Goal: Transaction & Acquisition: Purchase product/service

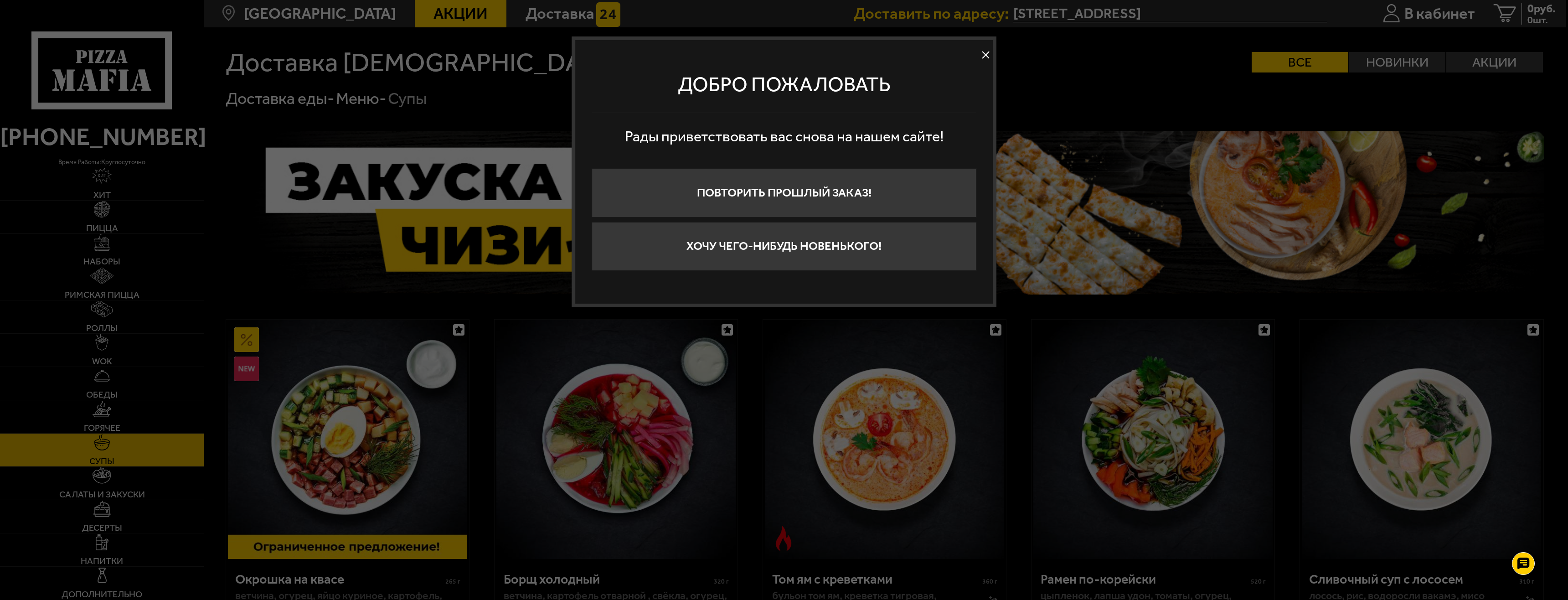
click at [981, 54] on button at bounding box center [986, 55] width 14 height 14
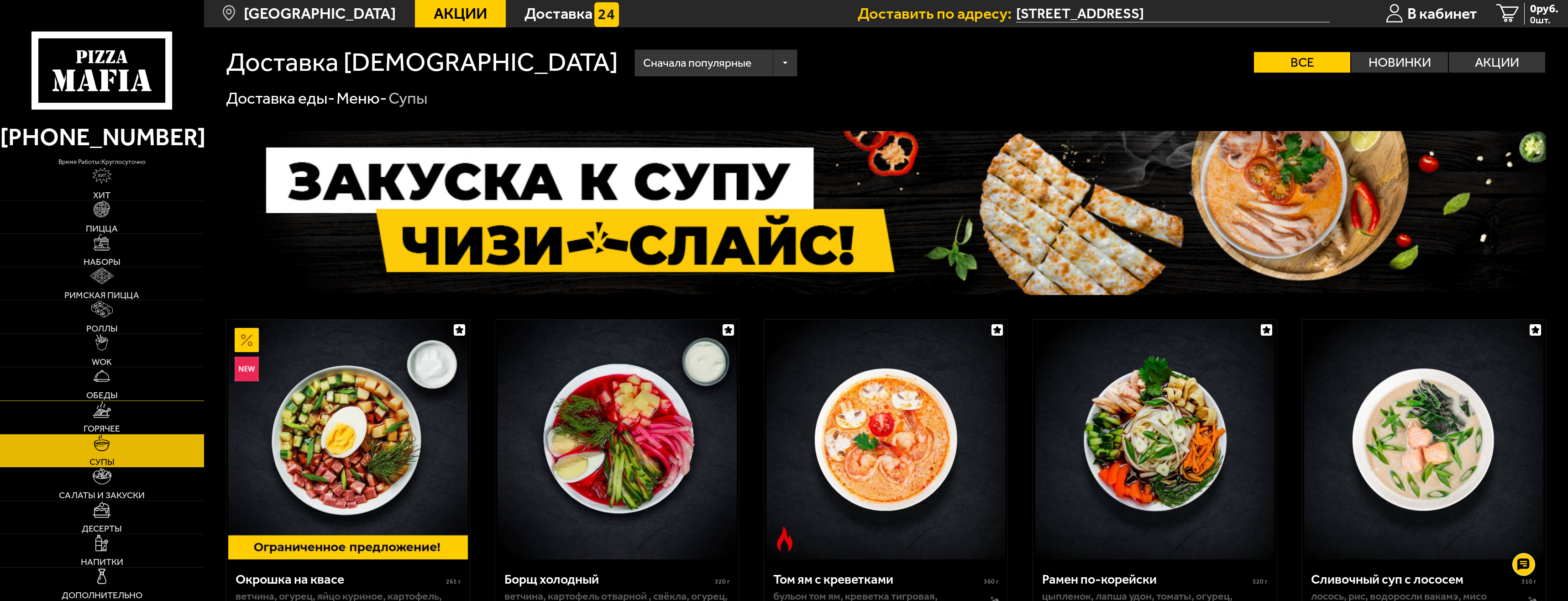
click at [116, 392] on span "Обеды" at bounding box center [102, 395] width 32 height 9
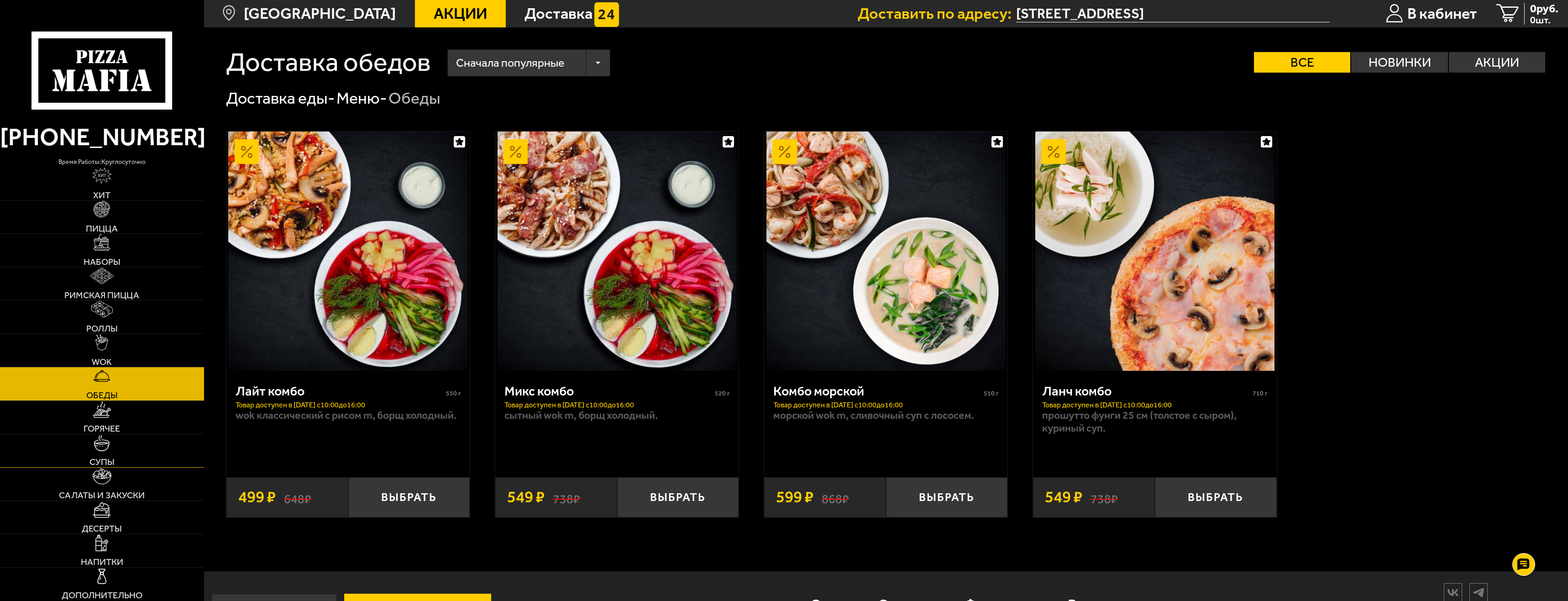
click at [115, 448] on link "Супы" at bounding box center [102, 450] width 204 height 33
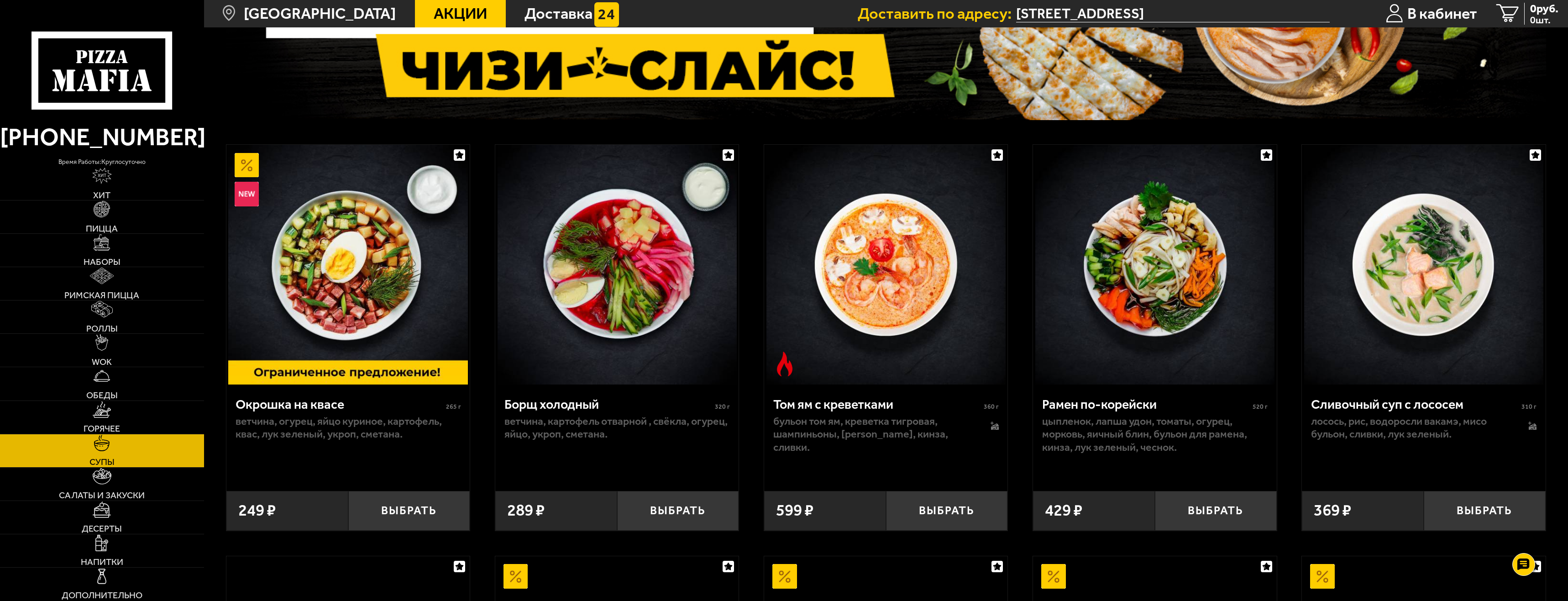
scroll to position [183, 0]
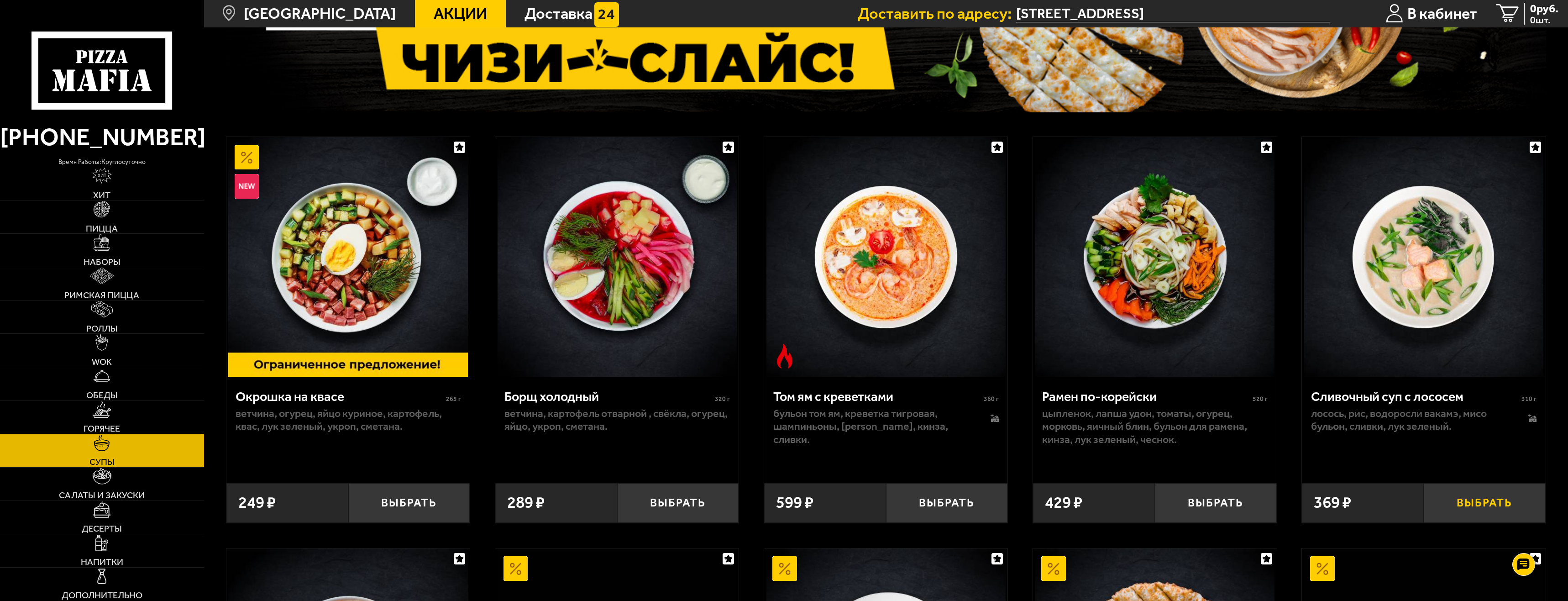
click at [1499, 505] on button "Выбрать" at bounding box center [1485, 502] width 122 height 40
click at [1517, 505] on button "+" at bounding box center [1525, 502] width 41 height 40
click at [95, 339] on link "WOK" at bounding box center [102, 350] width 204 height 33
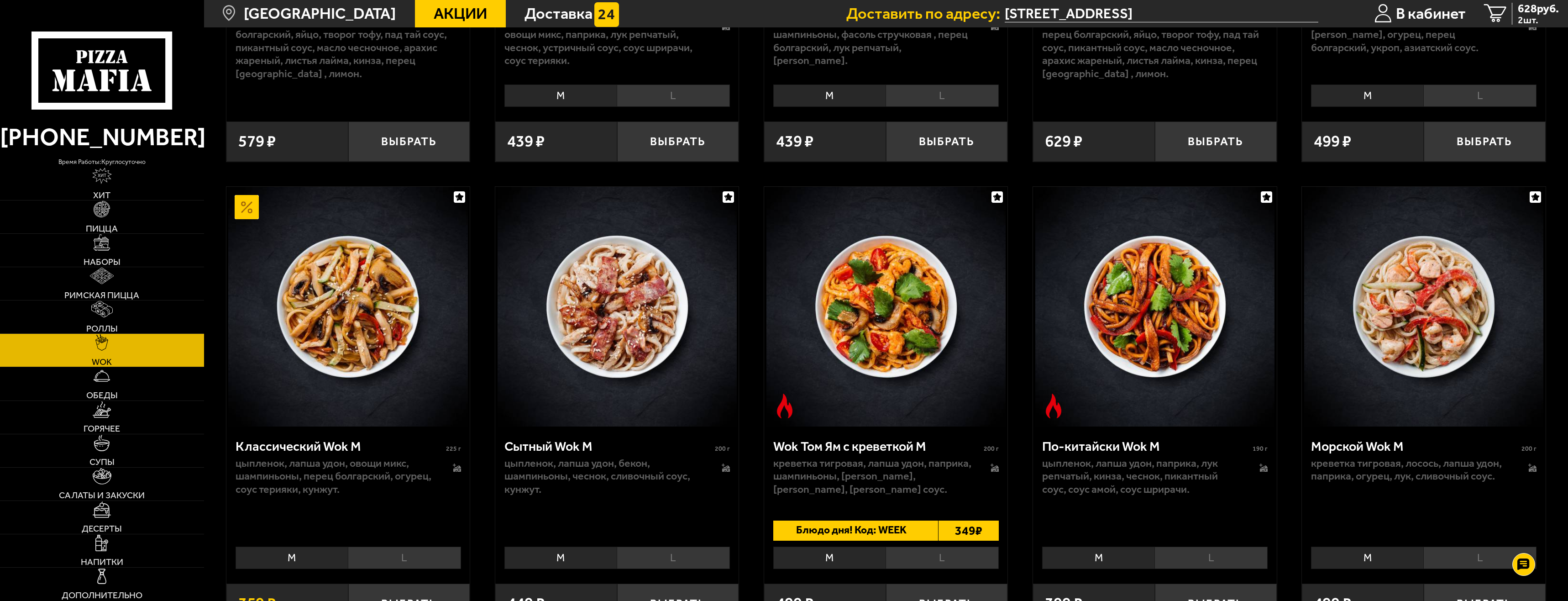
scroll to position [457, 0]
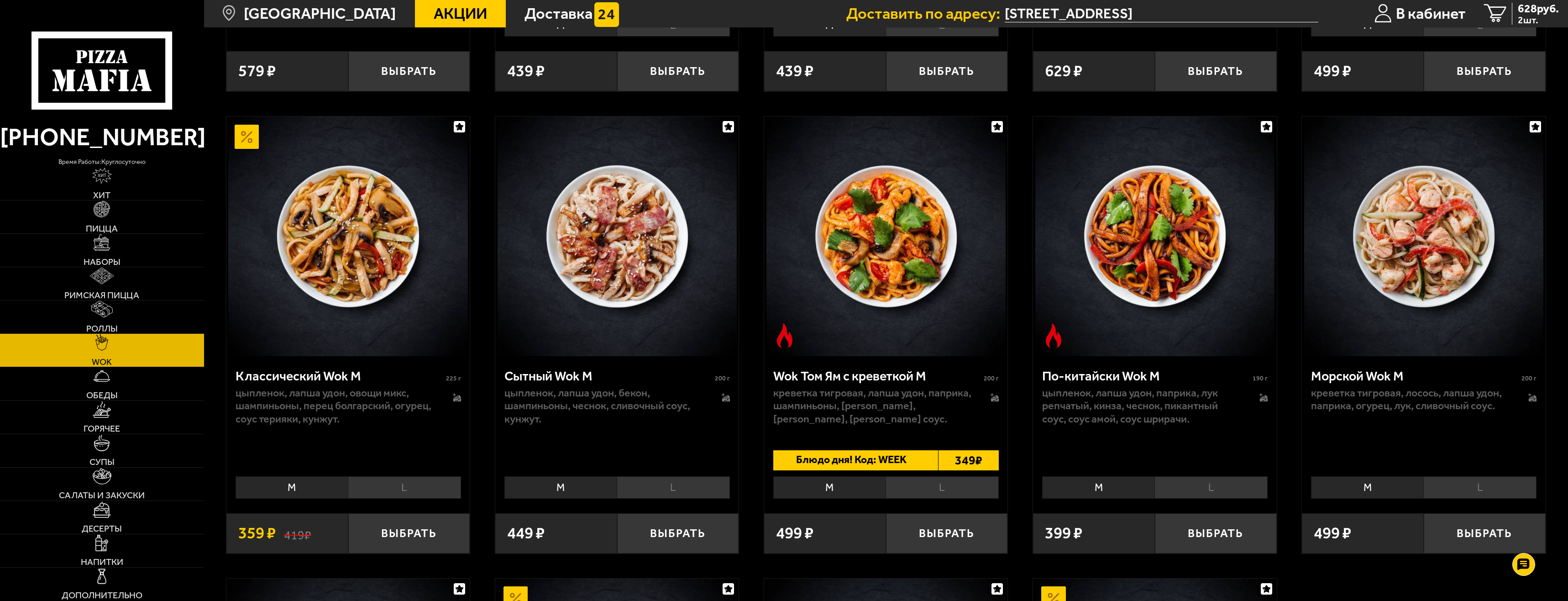
click at [679, 489] on li "L" at bounding box center [673, 486] width 113 height 22
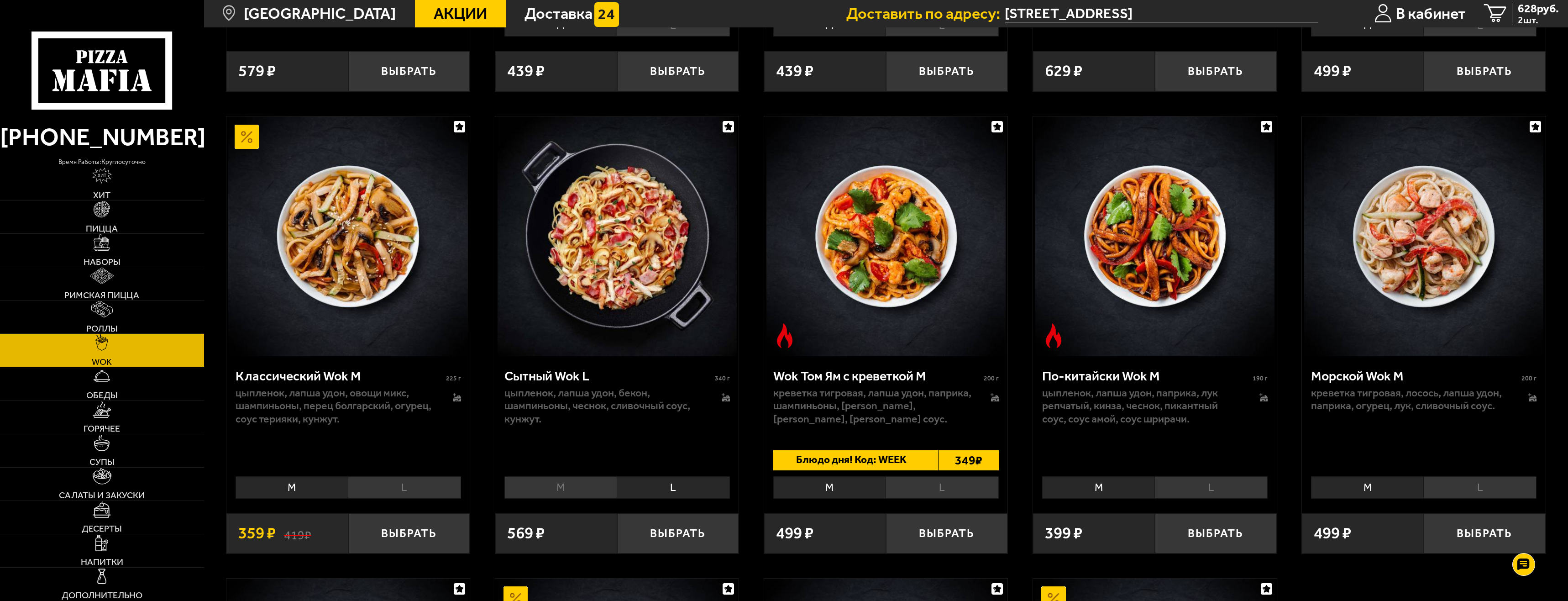
click at [526, 485] on li "M" at bounding box center [561, 486] width 113 height 22
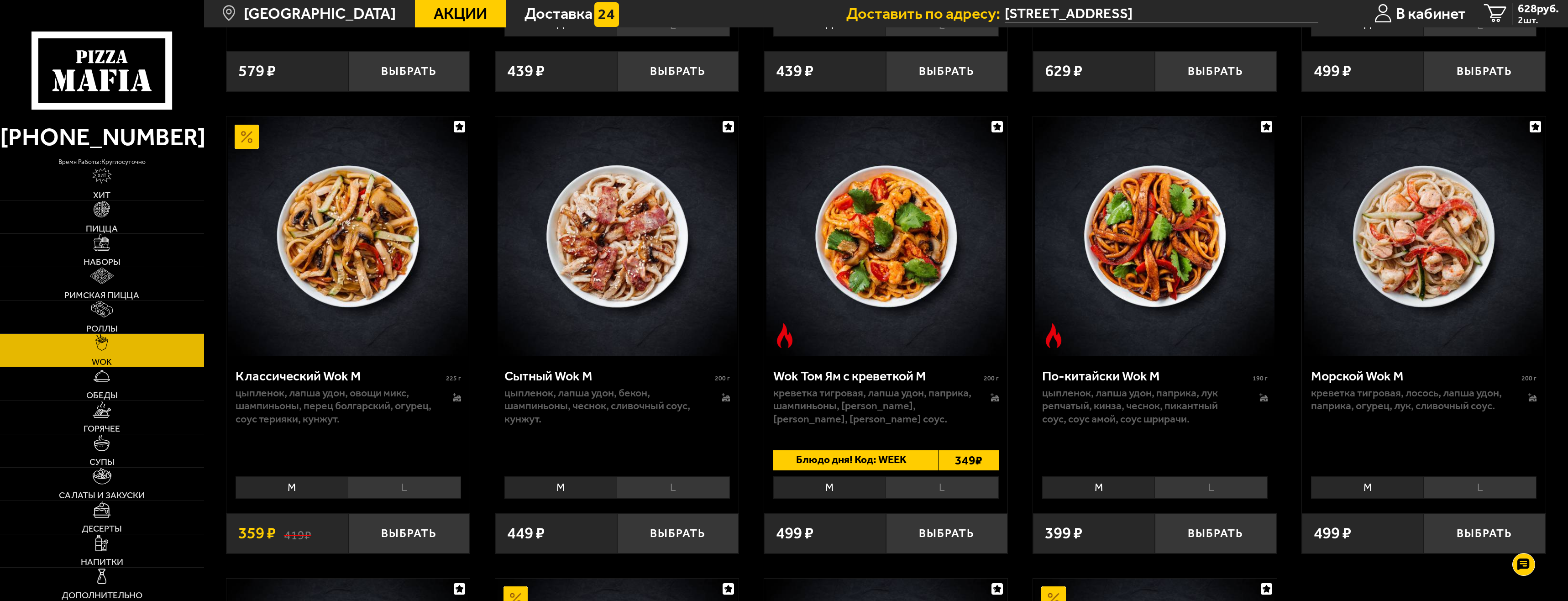
click at [680, 489] on li "L" at bounding box center [673, 486] width 113 height 22
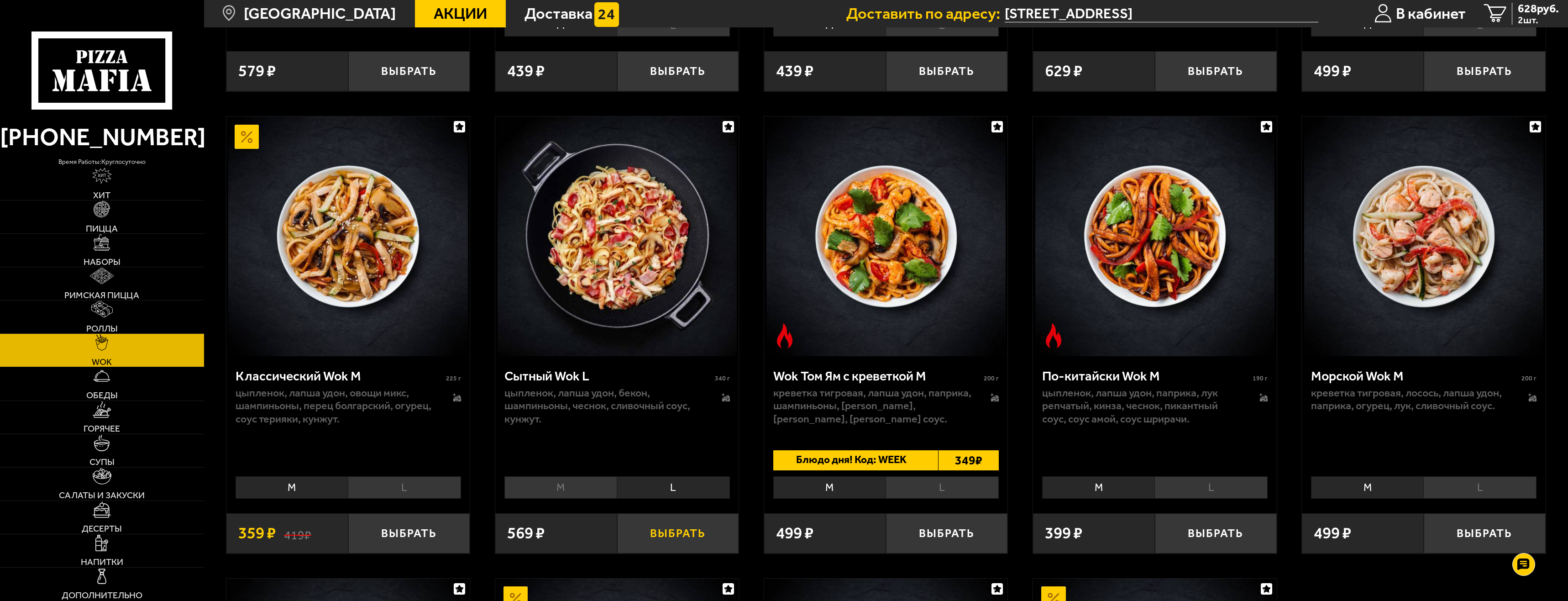
click at [677, 534] on button "Выбрать" at bounding box center [678, 533] width 122 height 40
click at [712, 532] on button "+" at bounding box center [719, 533] width 41 height 40
click at [1538, 14] on span "1596 руб." at bounding box center [1535, 8] width 48 height 11
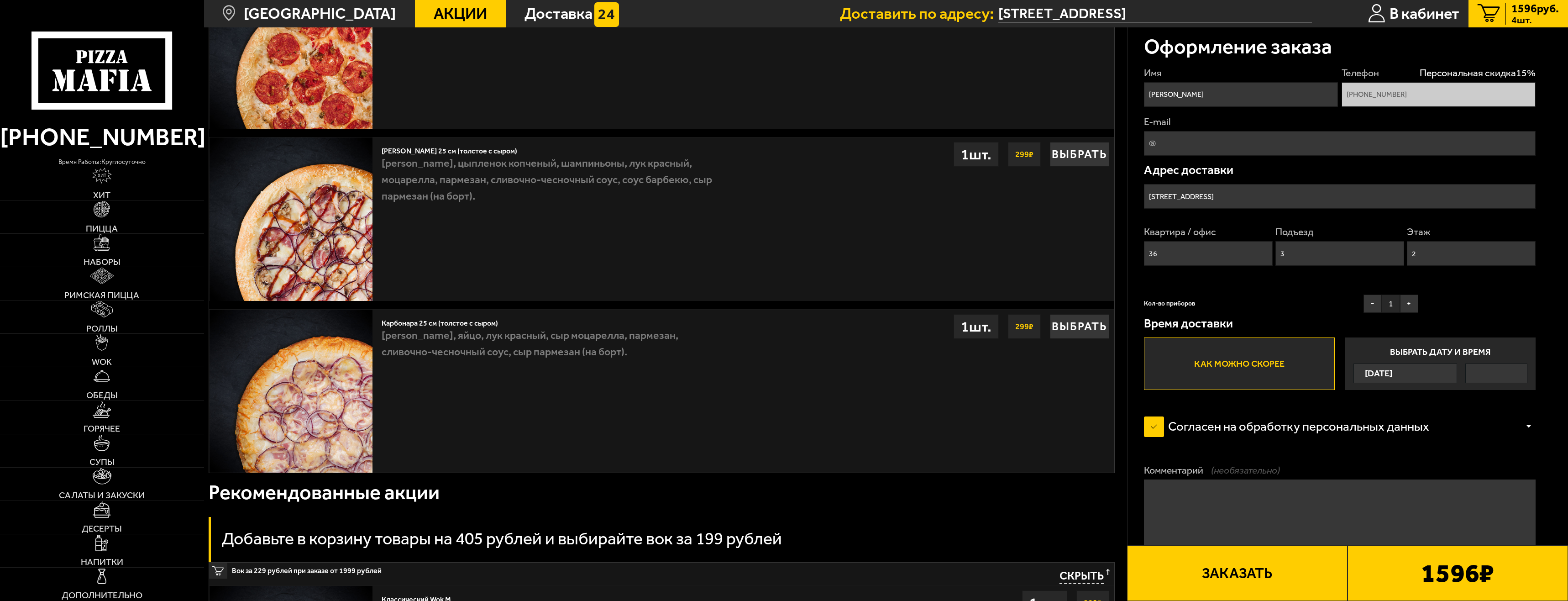
scroll to position [502, 0]
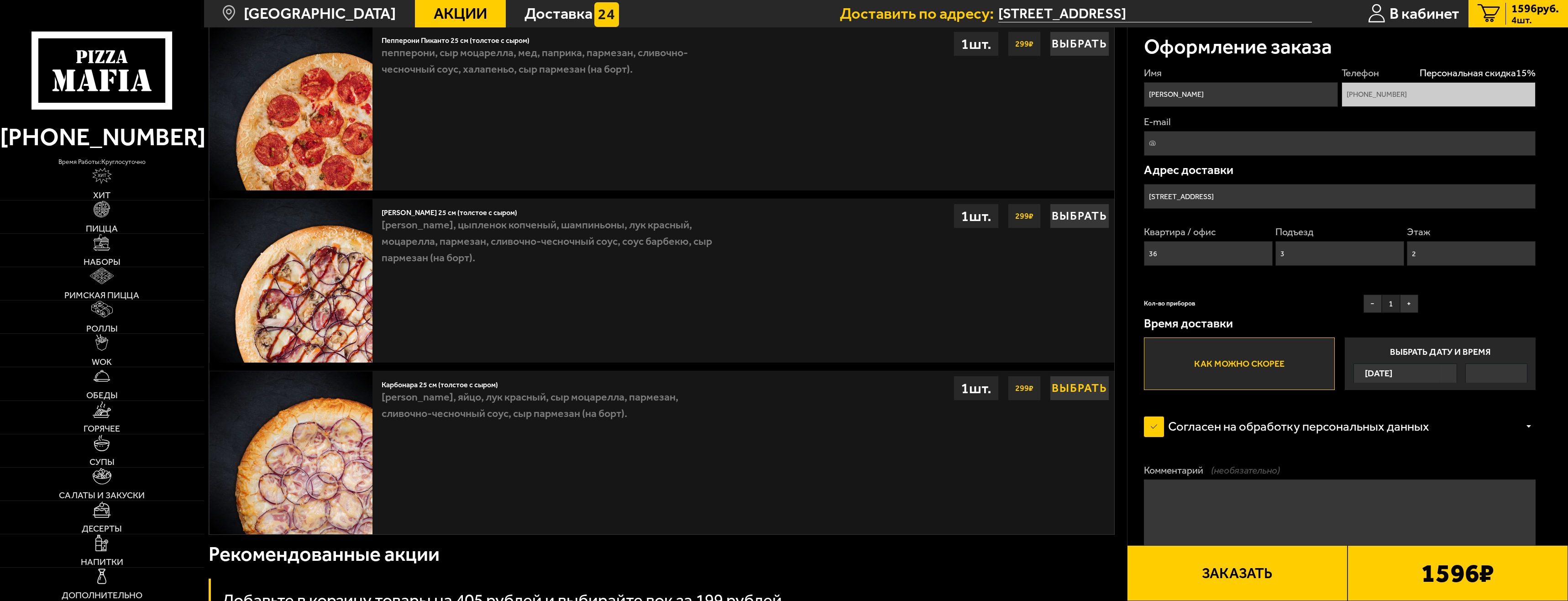
click at [1077, 386] on button "Выбрать" at bounding box center [1080, 388] width 59 height 24
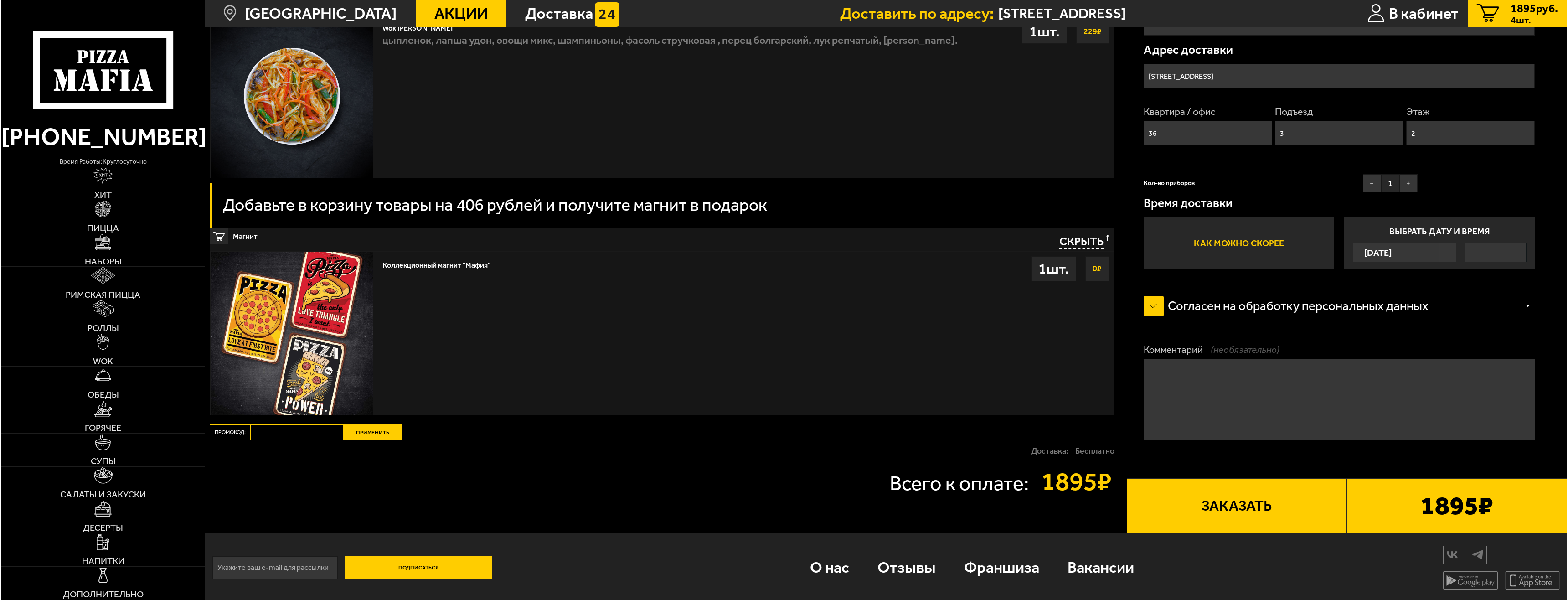
scroll to position [2000, 0]
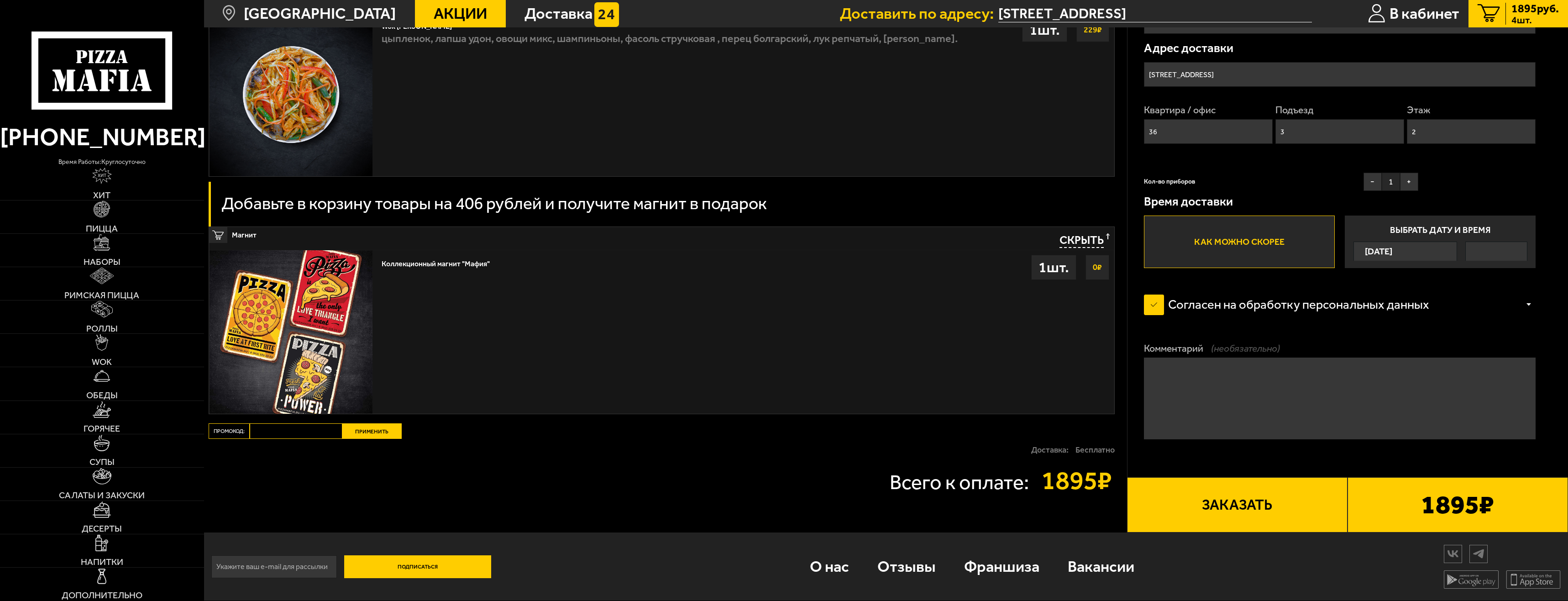
click at [1506, 8] on div "1895 руб. 4 шт." at bounding box center [1532, 14] width 53 height 22
click at [1251, 522] on button "Заказать" at bounding box center [1237, 505] width 221 height 55
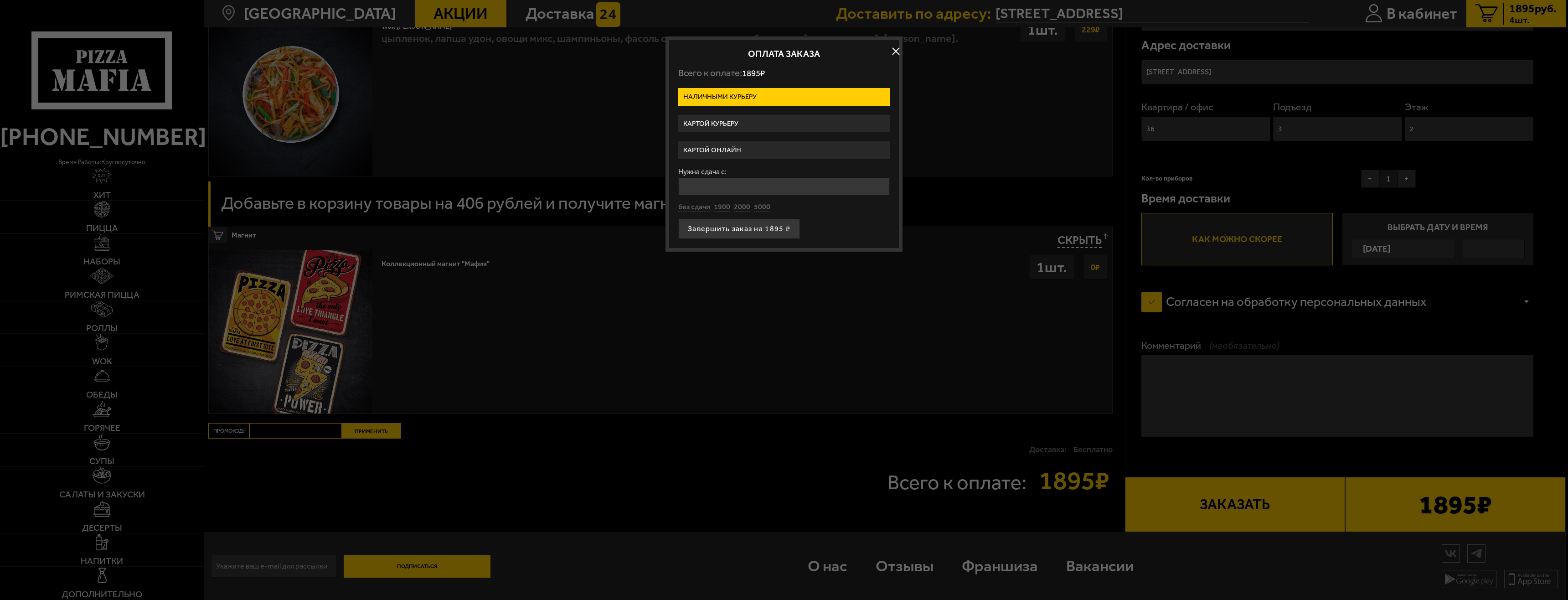
click at [735, 153] on label "Картой онлайн" at bounding box center [784, 149] width 211 height 17
click at [0, 0] on input "Картой онлайн" at bounding box center [0, 0] width 0 height 0
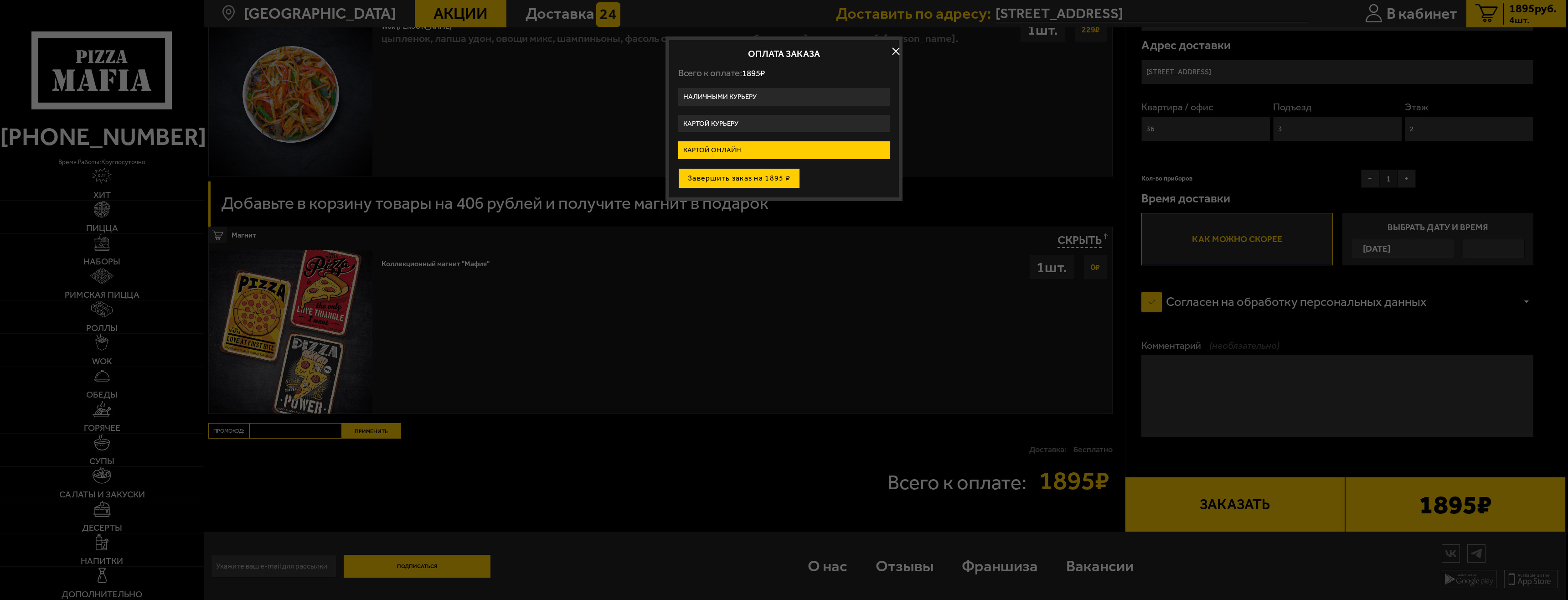
click at [724, 179] on button "Завершить заказ на 1895 ₽" at bounding box center [739, 178] width 122 height 20
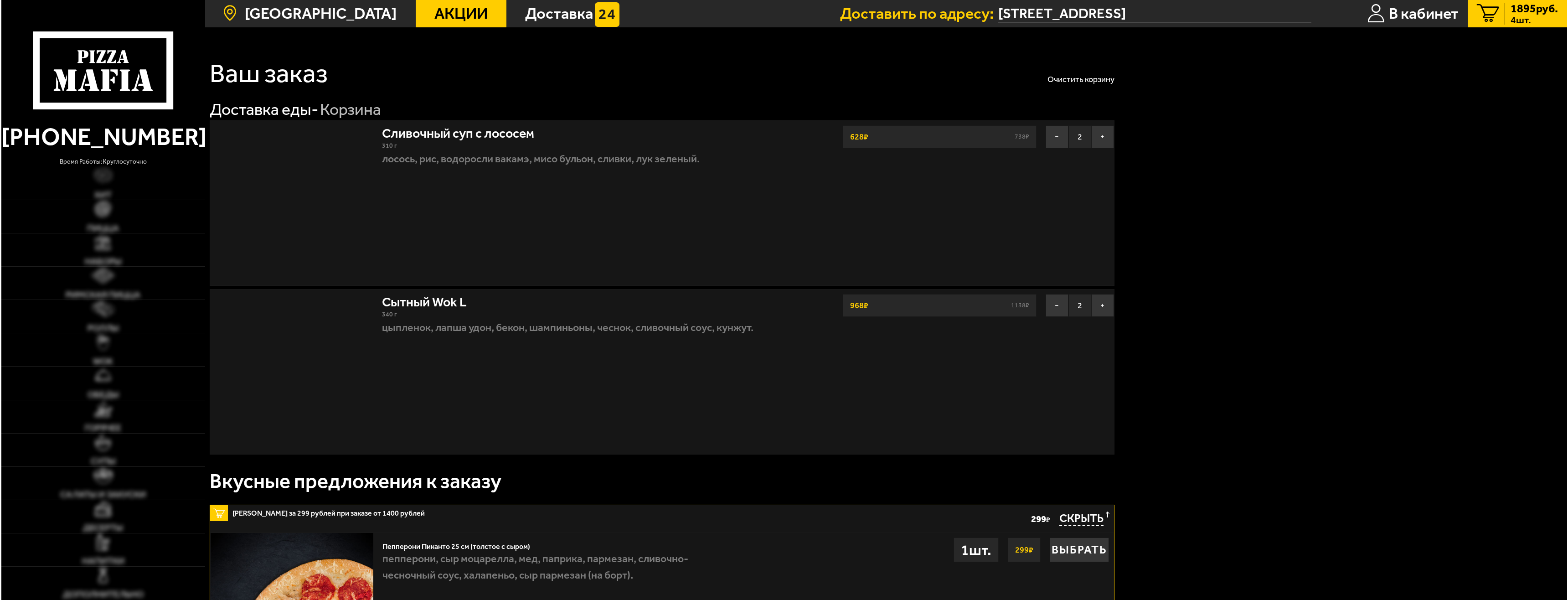
scroll to position [2000, 0]
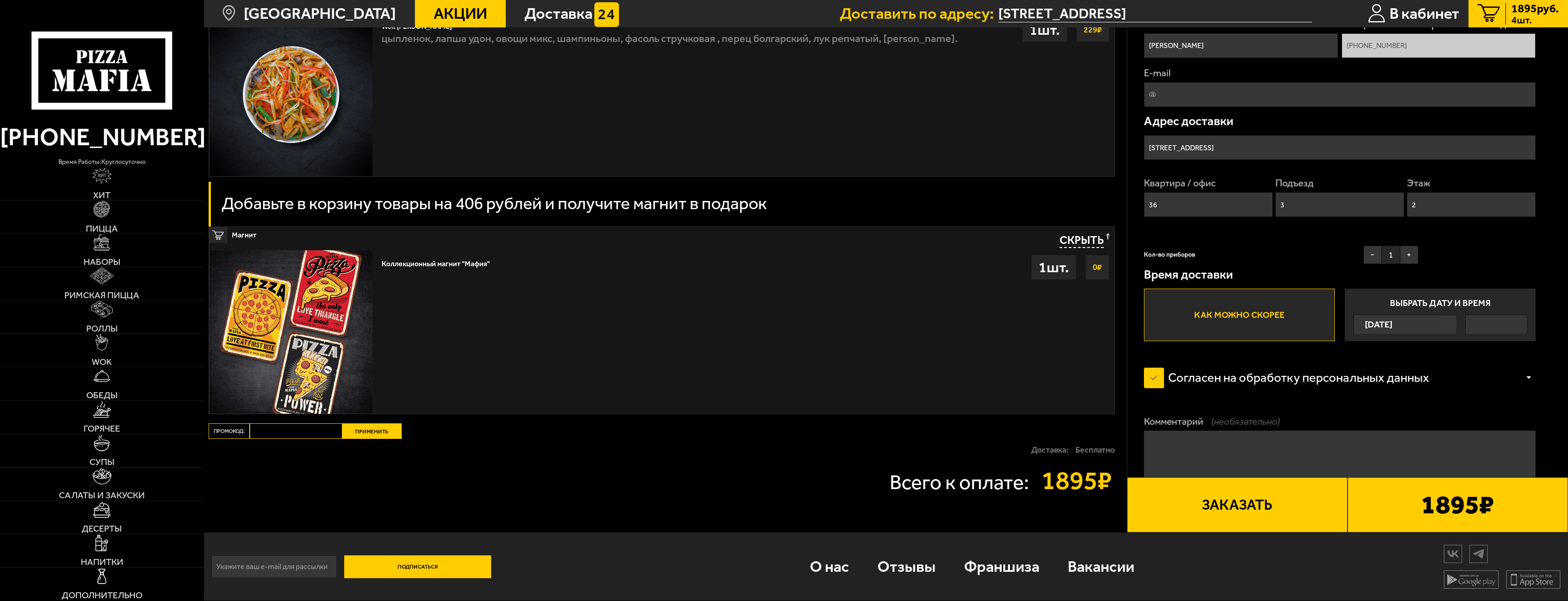
click at [1220, 518] on button "Заказать" at bounding box center [1237, 505] width 221 height 55
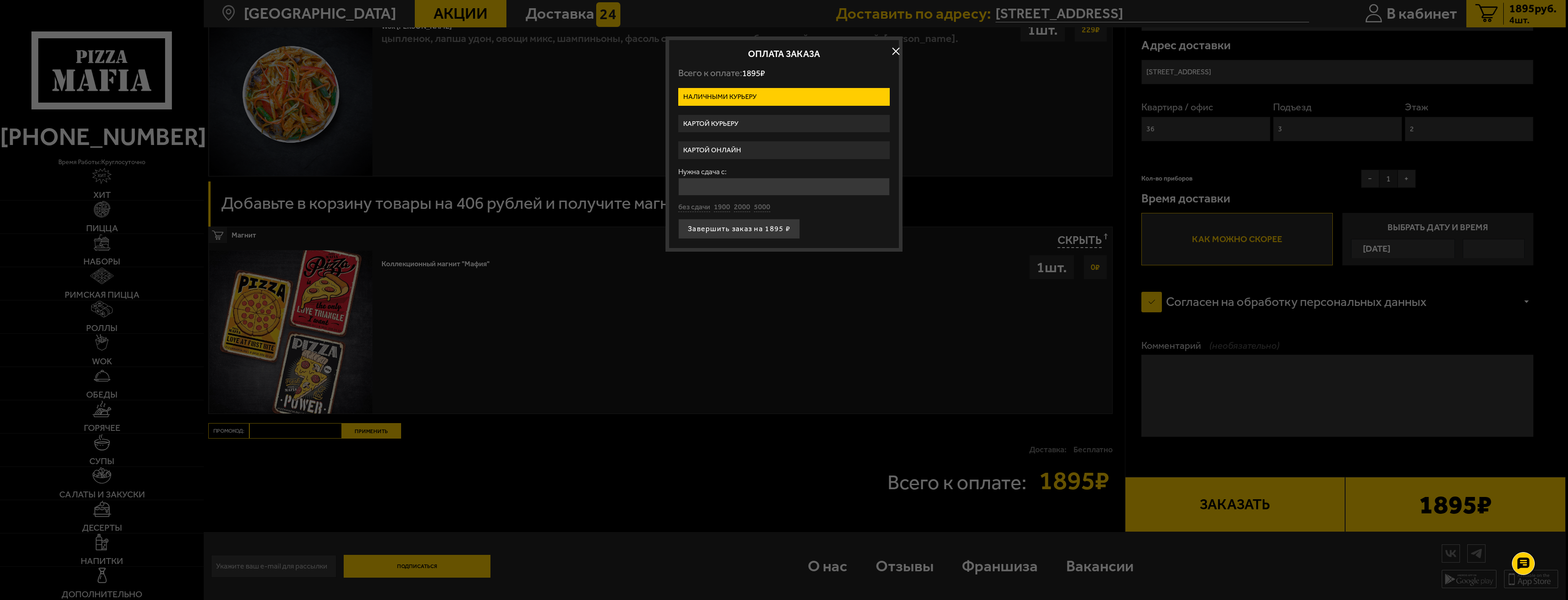
click at [721, 189] on input "Нужна сдача с:" at bounding box center [784, 186] width 211 height 17
click at [718, 161] on form "Наличными курьеру Картой курьеру Картой онлайн Нужна сдача с: Поле должно быть …" at bounding box center [784, 167] width 211 height 158
click at [715, 152] on label "Картой онлайн" at bounding box center [784, 149] width 211 height 17
click at [0, 0] on input "Картой онлайн" at bounding box center [0, 0] width 0 height 0
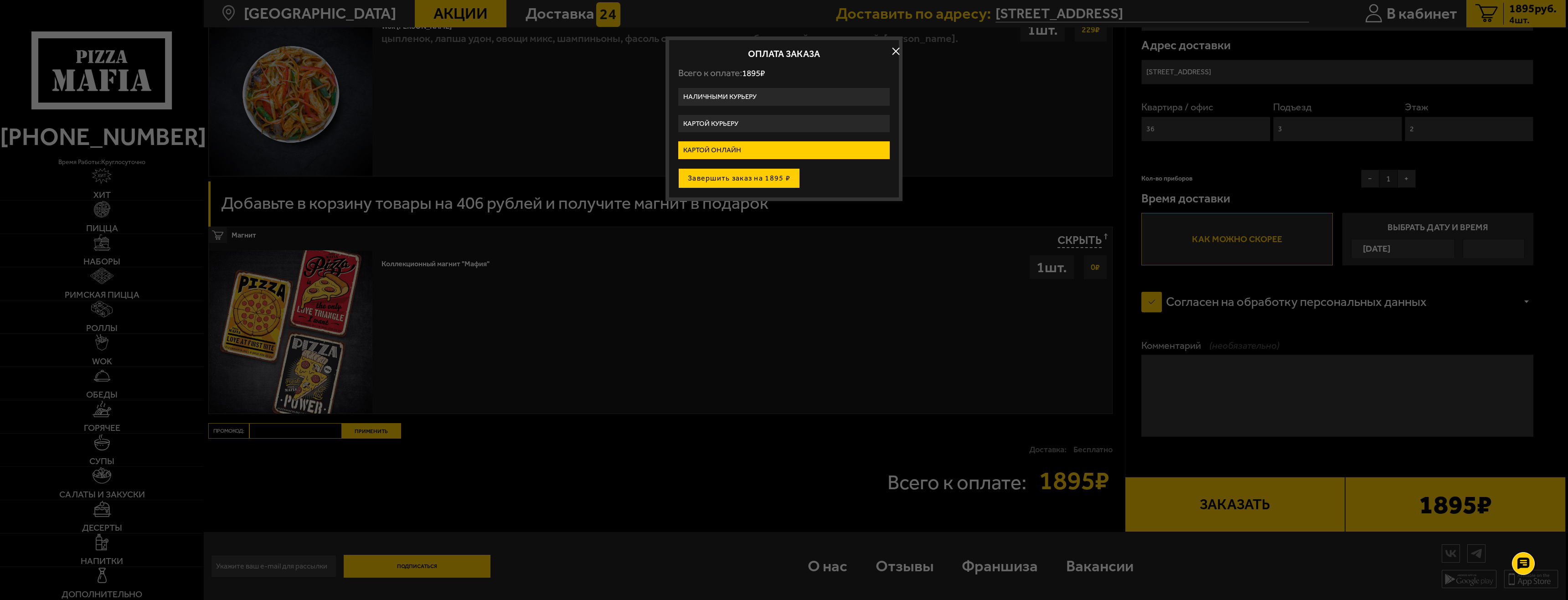
click at [720, 181] on button "Завершить заказ на 1895 ₽" at bounding box center [739, 178] width 122 height 20
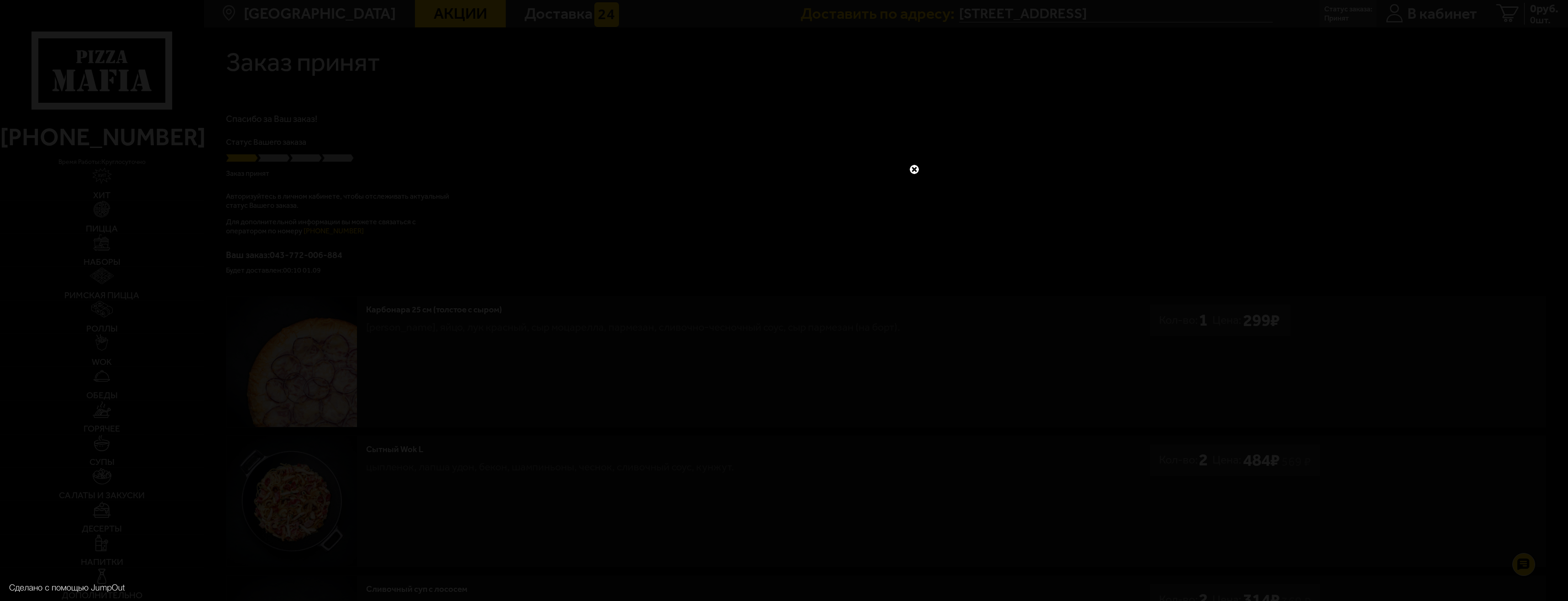
click at [916, 168] on link at bounding box center [915, 169] width 12 height 12
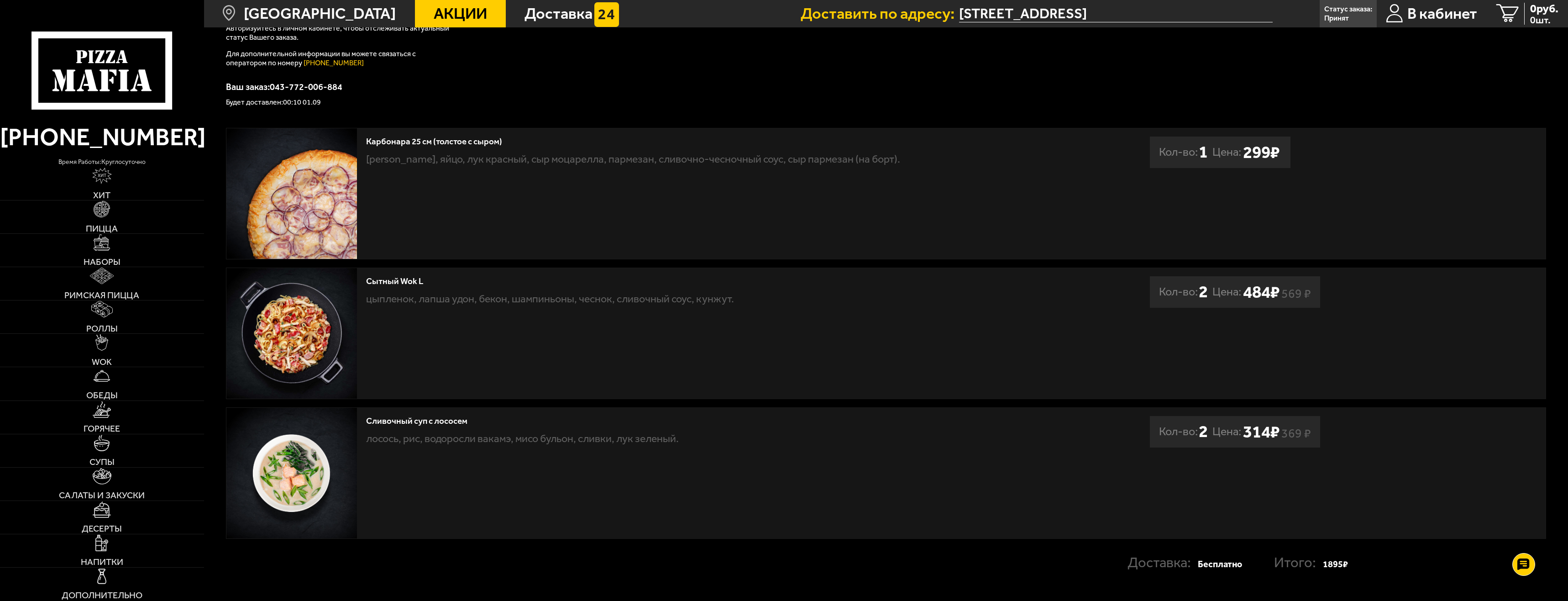
scroll to position [183, 0]
